Goal: Navigation & Orientation: Go to known website

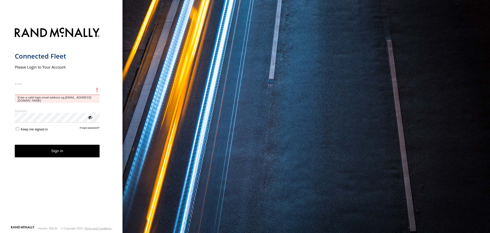
type input "**********"
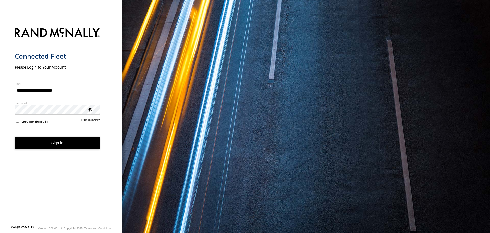
click at [74, 138] on form "**********" at bounding box center [61, 125] width 93 height 201
click at [66, 143] on button "Sign in" at bounding box center [57, 143] width 85 height 13
